Goal: Contribute content: Add original content to the website for others to see

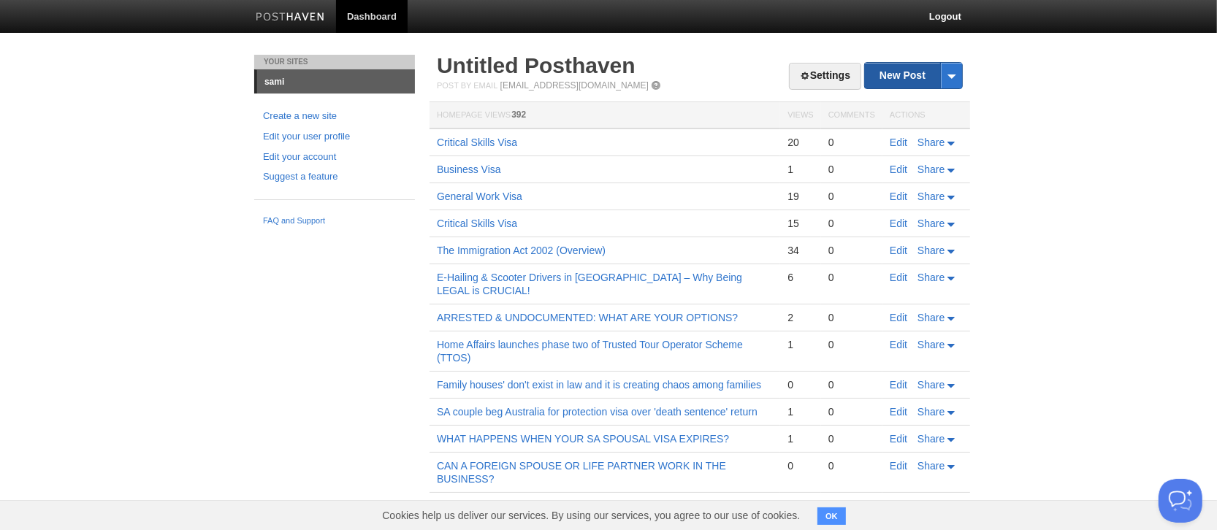
click at [906, 75] on link "New Post" at bounding box center [913, 76] width 97 height 26
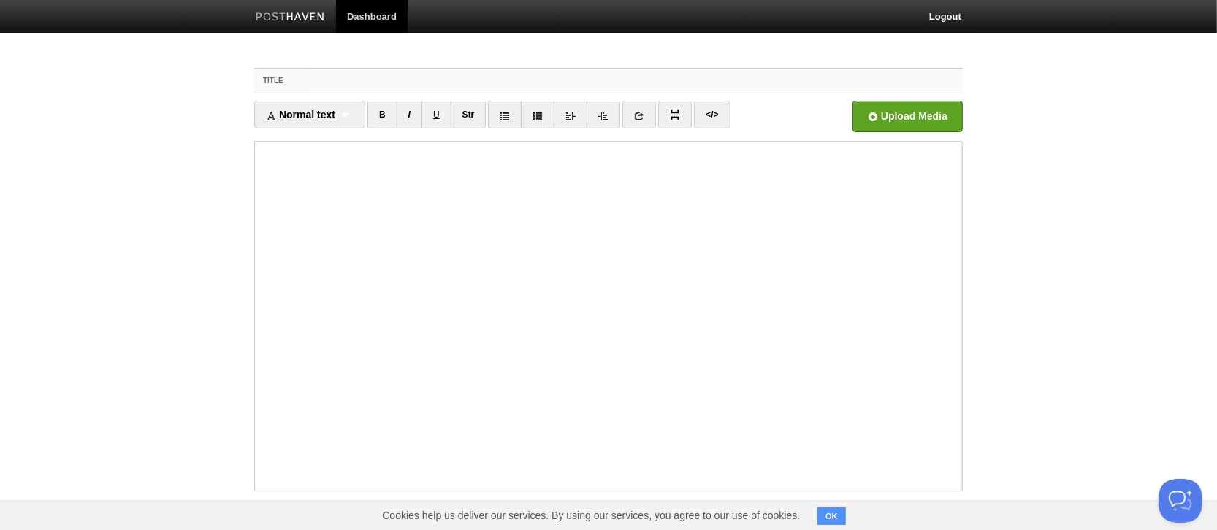
click at [318, 81] on input "Title" at bounding box center [637, 80] width 649 height 23
paste input "Your Future in [GEOGRAPHIC_DATA]"
type input "Your Future in [GEOGRAPHIC_DATA]"
click at [868, 116] on input "file" at bounding box center [467, 120] width 1106 height 74
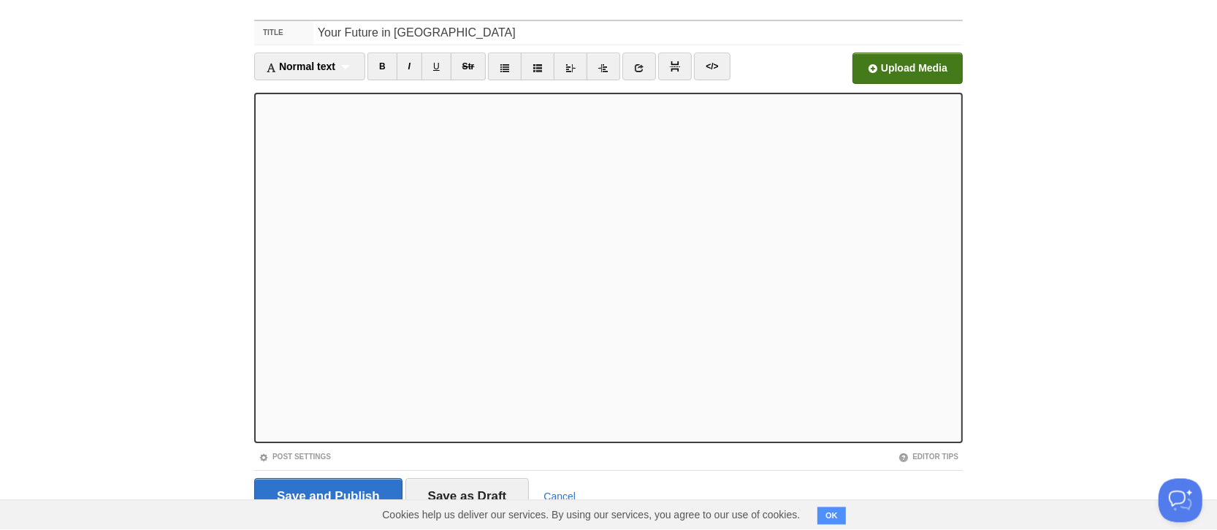
scroll to position [85, 0]
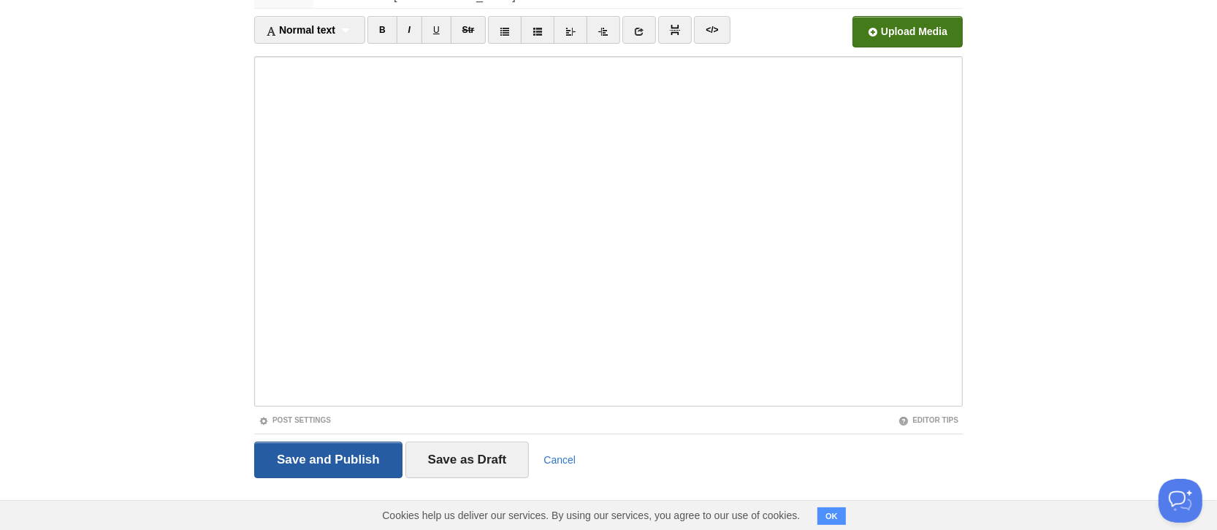
click at [300, 457] on input "Save and Publish" at bounding box center [328, 460] width 148 height 37
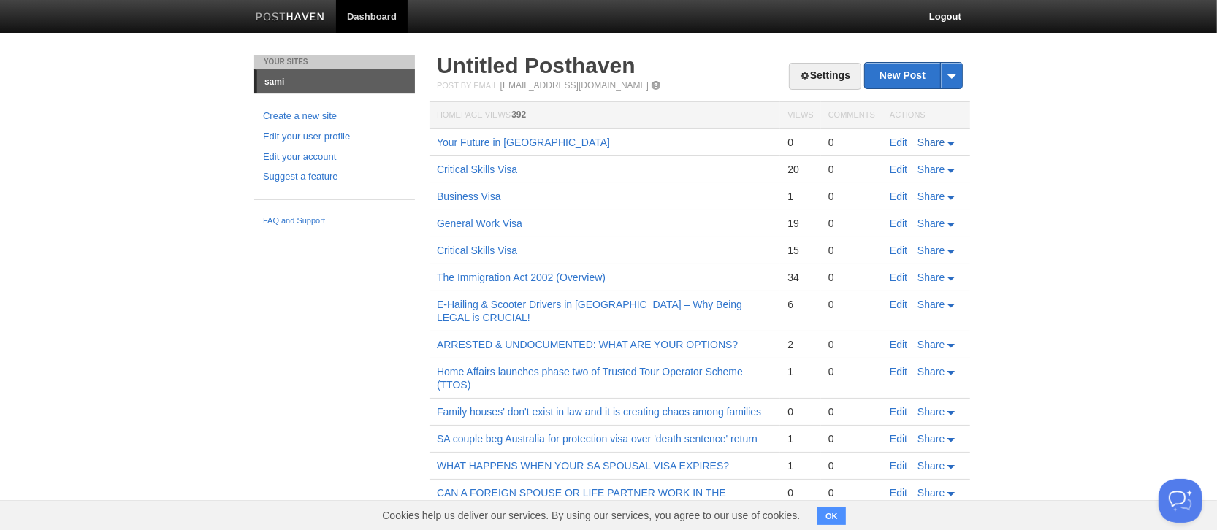
click at [939, 141] on span "Share" at bounding box center [930, 143] width 27 height 12
click at [919, 186] on link "Twitter" at bounding box center [911, 186] width 96 height 21
click at [909, 248] on span "Pinterest" at bounding box center [904, 251] width 43 height 12
click at [920, 256] on span "Pinterest" at bounding box center [904, 251] width 43 height 12
click at [904, 226] on span "LinkedIn" at bounding box center [904, 230] width 42 height 12
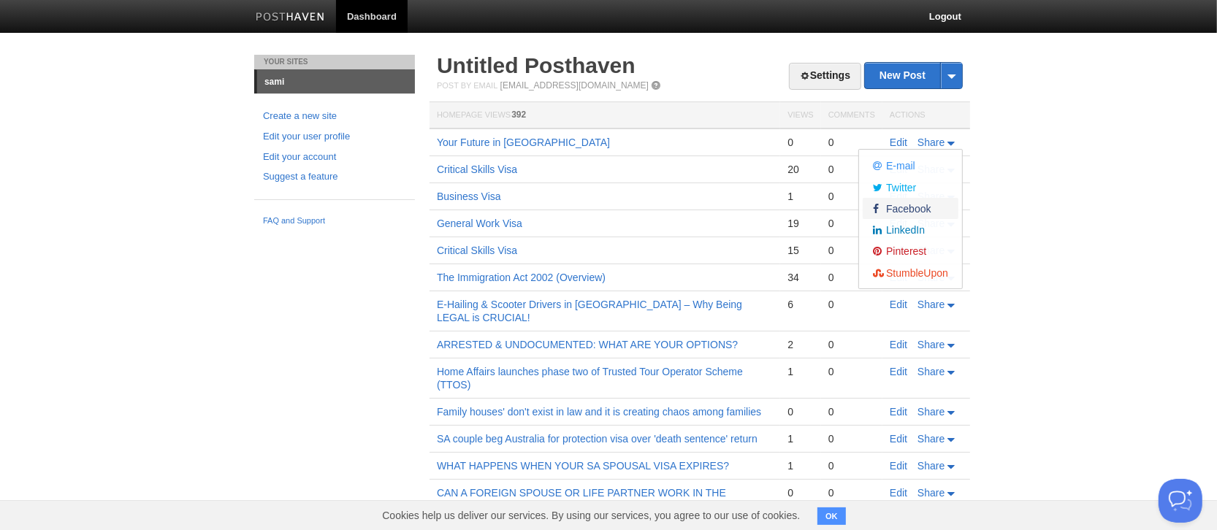
click at [916, 204] on span "Facebook" at bounding box center [907, 209] width 48 height 12
click at [914, 183] on span "Twitter" at bounding box center [899, 188] width 33 height 12
